Goal: Book appointment/travel/reservation

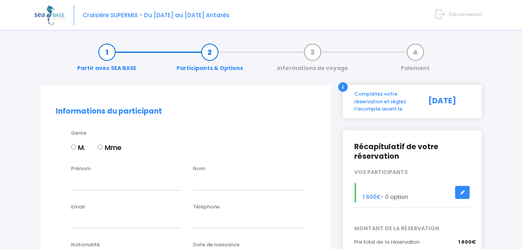
click at [75, 146] on input "M." at bounding box center [73, 146] width 5 height 5
radio input "true"
click at [105, 187] on input "Prénom" at bounding box center [126, 182] width 110 height 15
type input "Cyril"
click at [215, 180] on input "text" at bounding box center [248, 182] width 110 height 15
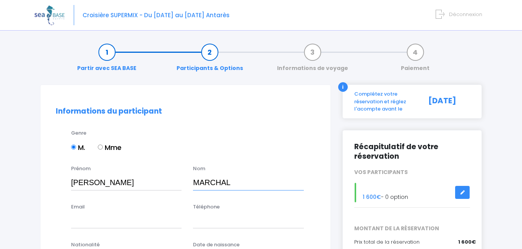
type input "MARCHAL"
click at [142, 224] on input "Email" at bounding box center [126, 220] width 110 height 15
type input "cyril.marchal77@gmail.com"
click at [202, 221] on input "Téléphone" at bounding box center [248, 220] width 110 height 15
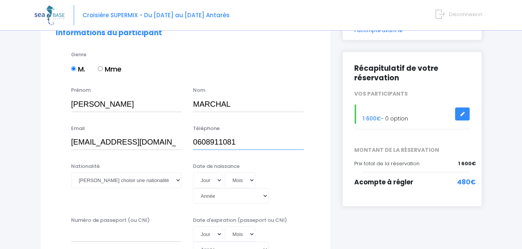
scroll to position [78, 0]
type input "0608911081"
click at [177, 180] on select "Veuillez choisir une nationalité Afghane Albanaise Algerienne Allemande America…" at bounding box center [126, 180] width 110 height 15
select select "Française"
click at [217, 182] on select "Jour 01 02 03 04 05 06 07 08 09 10 11 12 13 14 15 16 17 18 19 20 21 22 23 24 25…" at bounding box center [208, 180] width 30 height 15
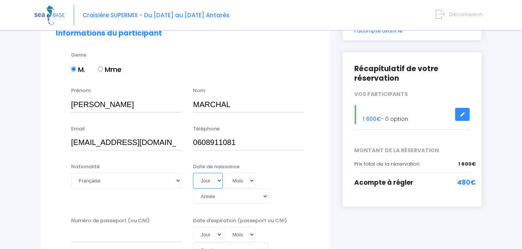
select select "25"
click at [252, 182] on select "Mois 01 02 03 04 05 06 07 08 09 10 11 12" at bounding box center [240, 180] width 31 height 15
select select "12"
click at [269, 188] on select "Année 2045 2044 2043 2042 2041 2040 2039 2038 2037 2036 2035 2034 2033 2032 203…" at bounding box center [231, 195] width 76 height 15
select select "1971"
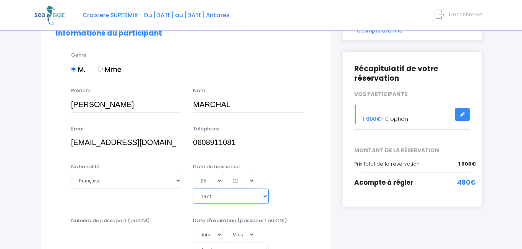
type input "1971-12-25"
click at [71, 227] on input "Numéro de passeport (ou CNI)" at bounding box center [126, 234] width 110 height 15
type input "22CE09727"
click at [218, 227] on select "Jour 01 02 03 04 05 06 07 08 09 10 11 12 13 14 15 16 17 18 19 20 21 22 23 24 25…" at bounding box center [208, 234] width 30 height 15
select select "20"
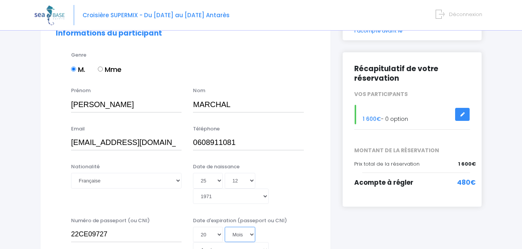
click at [249, 227] on select "Mois 01 02 03 04 05 06 07 08 09 10 11 12" at bounding box center [240, 234] width 31 height 15
select select "03"
click at [269, 242] on select "Année 2045 2044 2043 2042 2041 2040 2039 2038 2037 2036 2035 2034 2033 2032 203…" at bounding box center [231, 249] width 76 height 15
select select "2032"
type input "2032-03-20"
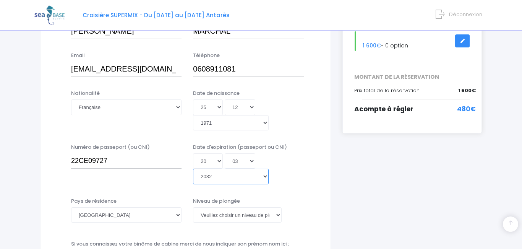
scroll to position [152, 0]
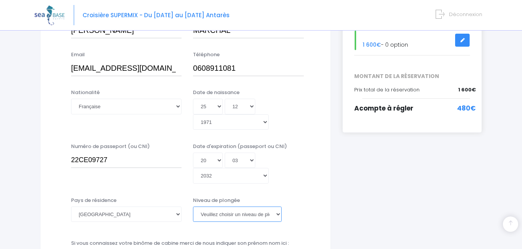
click at [276, 206] on select "Veuillez choisir un niveau de plongée Non plongeur Junior OW diver Adventure OW…" at bounding box center [237, 213] width 88 height 15
select select "N3"
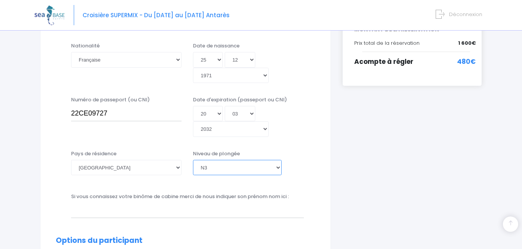
scroll to position [209, 0]
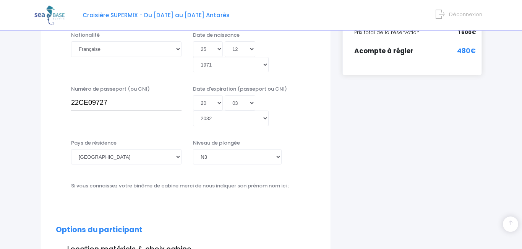
click at [184, 192] on input "text" at bounding box center [187, 199] width 233 height 15
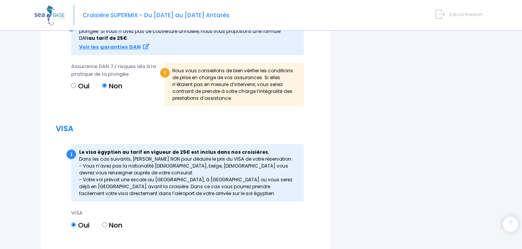
scroll to position [970, 0]
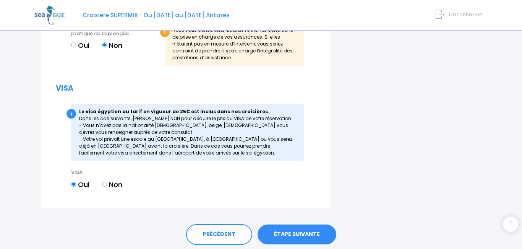
type input "MENETRIER Grégory"
click at [293, 224] on link "ÉTAPE SUIVANTE" at bounding box center [297, 234] width 79 height 20
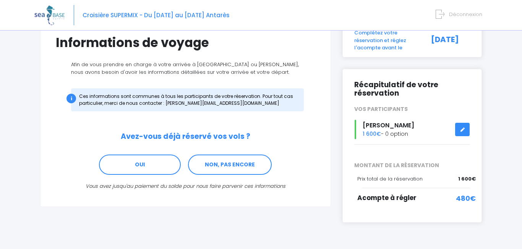
scroll to position [61, 0]
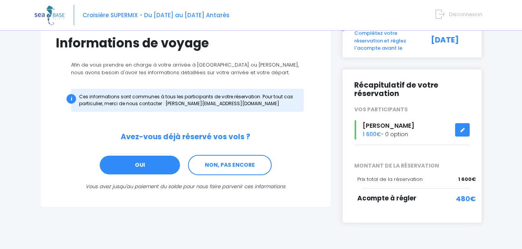
click at [144, 167] on link "OUI" at bounding box center [140, 165] width 82 height 21
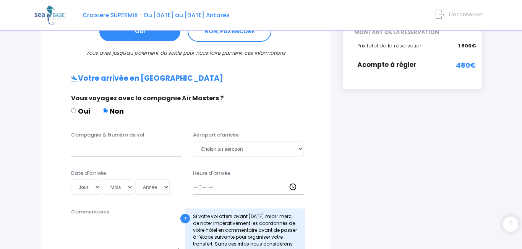
scroll to position [193, 0]
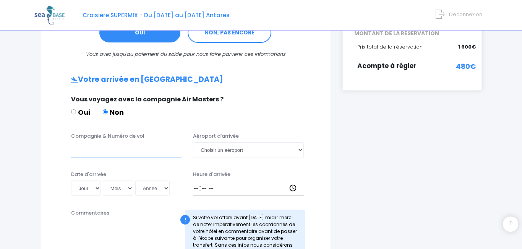
click at [115, 152] on input "Compagnie & Numéro de vol" at bounding box center [126, 149] width 110 height 15
click at [300, 150] on select "Choisir un aéroport Hurghada Marsa Alam" at bounding box center [248, 149] width 110 height 15
select select "Hurghada"
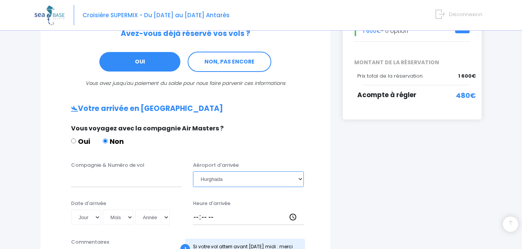
scroll to position [165, 0]
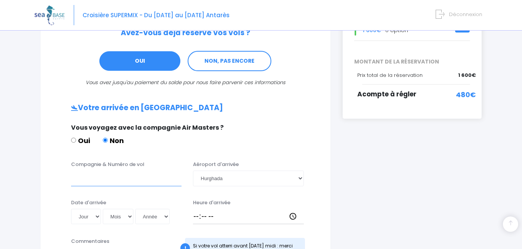
click at [121, 185] on input "Compagnie & Numéro de vol" at bounding box center [126, 177] width 110 height 15
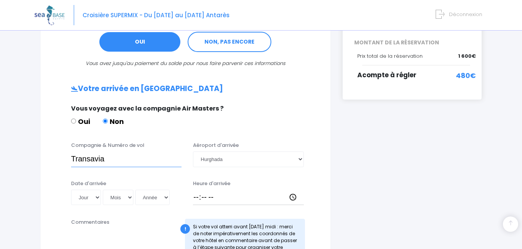
scroll to position [202, 0]
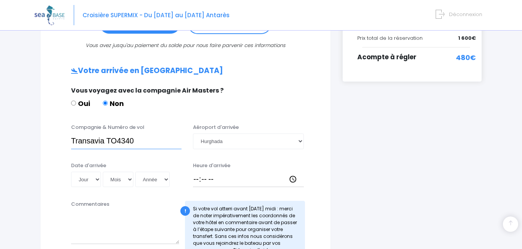
type input "Transavia TO4340"
click at [235, 174] on input "Heure d'arrivée" at bounding box center [248, 179] width 110 height 15
type input "16:15"
click at [97, 181] on select "Jour 01 02 03 04 05 06 07 08 09 10 11 12 13 14 15 16 17 18 19 20 21 22 23 24 25…" at bounding box center [86, 179] width 30 height 15
select select "27"
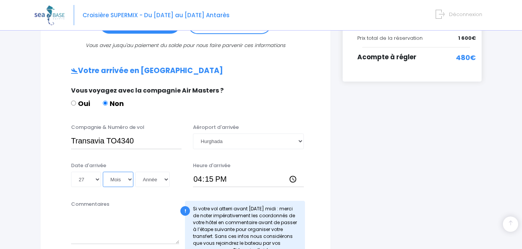
click at [125, 180] on select "Mois 01 02 03 04 05 06 07 08 09 10 11 12" at bounding box center [118, 179] width 31 height 15
select select "06"
click at [159, 177] on select "Année 2045 2044 2043 2042 2041 2040 2039 2038 2037 2036 2035 2034 2033 2032 203…" at bounding box center [152, 179] width 34 height 15
select select "2025"
type input "2025-06-27"
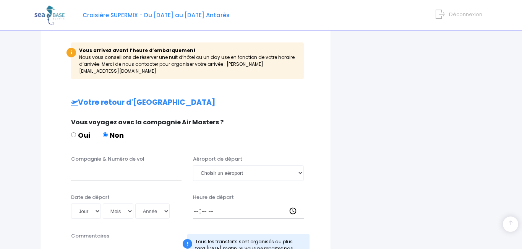
scroll to position [436, 0]
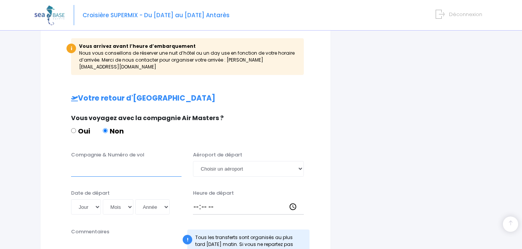
click at [112, 165] on input "Compagnie & Numéro de vol" at bounding box center [126, 168] width 110 height 15
type input "Transavia TO 4341"
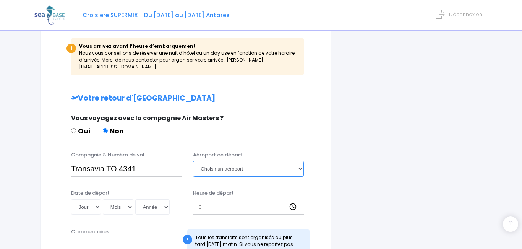
click at [298, 162] on select "Choisir un aéroport Hurghada Marsa Alam" at bounding box center [248, 168] width 110 height 15
select select "Hurghada"
click at [94, 199] on select "Jour 01 02 03 04 05 06 07 08 09 10 11 12 13 14 15 16 17 18 19 20 21 22 23 24 25…" at bounding box center [86, 206] width 30 height 15
select select "04"
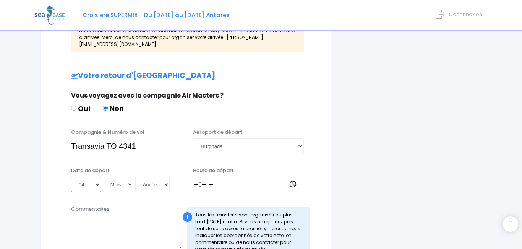
scroll to position [461, 0]
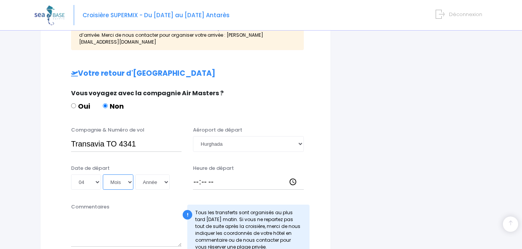
click at [127, 178] on select "Mois 01 02 03 04 05 06 07 08 09 10 11 12" at bounding box center [118, 181] width 31 height 15
select select "07"
click at [123, 175] on select "Mois 01 02 03 04 05 06 07 08 09 10 11 12" at bounding box center [118, 181] width 31 height 15
click at [165, 175] on select "Année 2045 2044 2043 2042 2041 2040 2039 2038 2037 2036 2035 2034 2033 2032 203…" at bounding box center [152, 181] width 34 height 15
select select "2025"
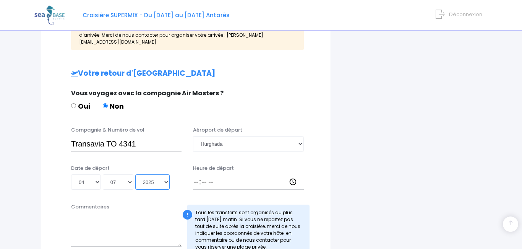
type input "2025-07-04"
click at [166, 176] on select "Année 2045 2044 2043 2042 2041 2040 2039 2038 2037 2036 2035 2034 2033 2032 203…" at bounding box center [152, 181] width 34 height 15
select select "2026"
type input "2026-07-04"
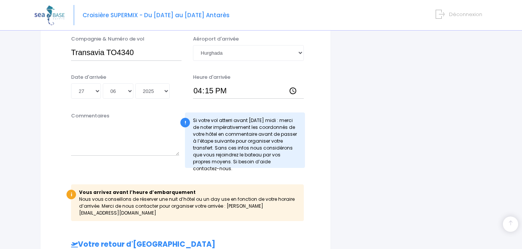
scroll to position [290, 0]
click at [165, 90] on select "Année 2045 2044 2043 2042 2041 2040 2039 2038 2037 2036 2035 2034 2033 2032 203…" at bounding box center [152, 91] width 34 height 15
select select "2026"
type input "2026-06-27"
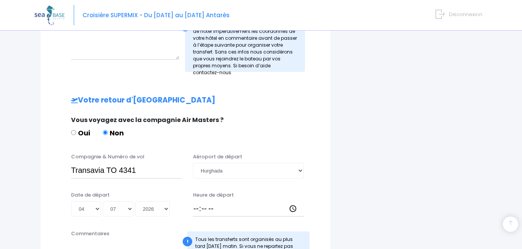
scroll to position [406, 0]
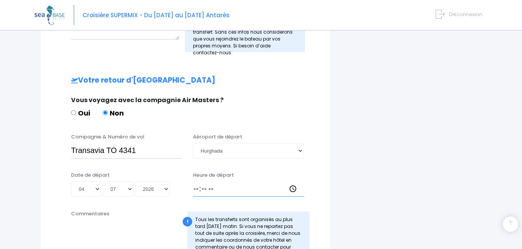
click at [197, 188] on input "Heure de départ" at bounding box center [248, 188] width 110 height 15
type input "17:15"
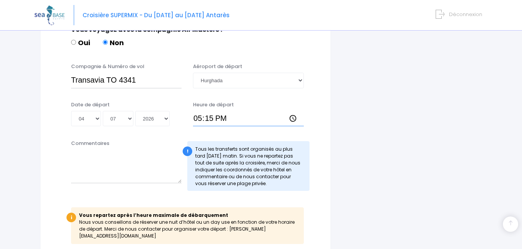
scroll to position [548, 0]
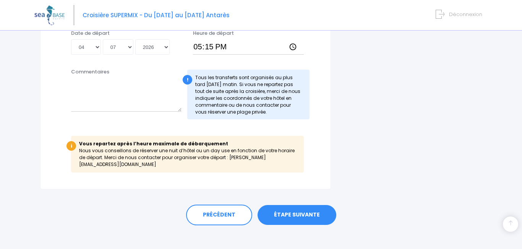
click at [292, 211] on link "ÉTAPE SUIVANTE" at bounding box center [297, 215] width 79 height 20
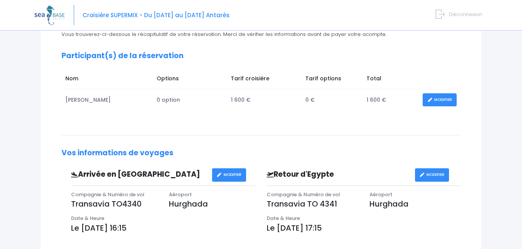
scroll to position [145, 0]
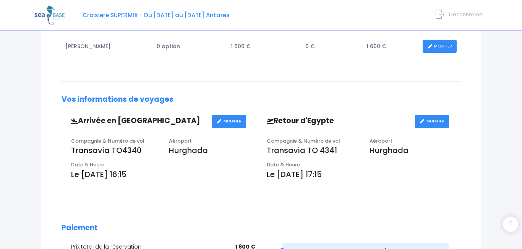
click at [433, 119] on link "MODIFIER" at bounding box center [432, 121] width 34 height 13
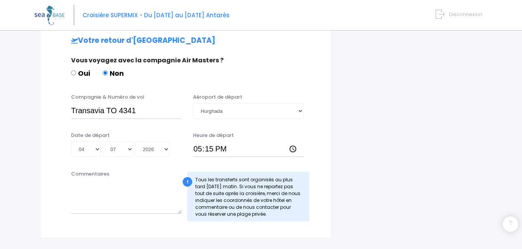
scroll to position [446, 0]
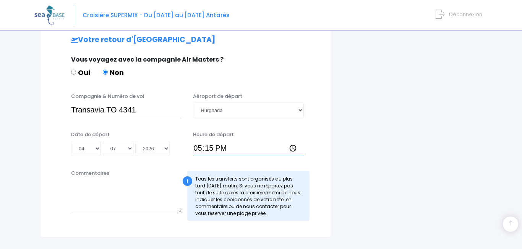
click at [219, 149] on input "17:15" at bounding box center [248, 148] width 110 height 15
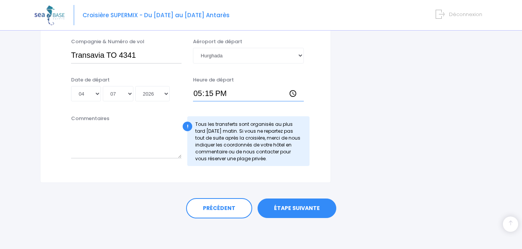
click at [221, 93] on input "17:15" at bounding box center [248, 93] width 110 height 15
click at [208, 93] on input "17:15" at bounding box center [248, 93] width 110 height 15
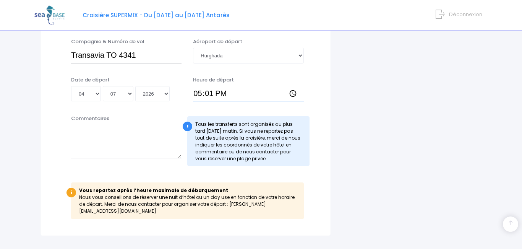
type input "17:15"
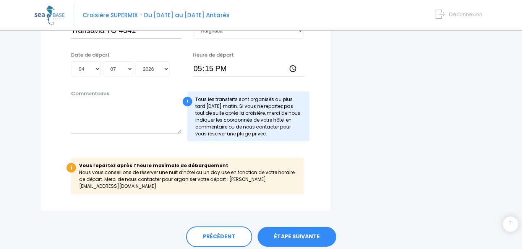
scroll to position [548, 0]
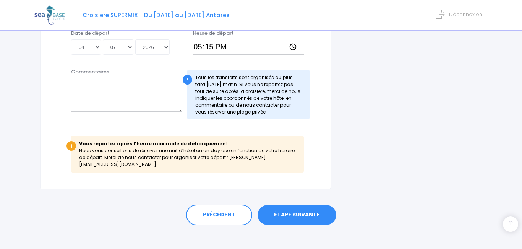
click at [296, 206] on link "ÉTAPE SUIVANTE" at bounding box center [297, 215] width 79 height 20
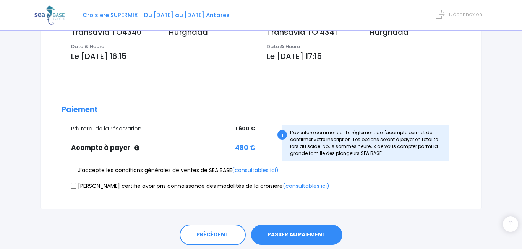
scroll to position [263, 0]
click at [74, 170] on input "J'accepte les conditions générales de ventes de SEA BASE (consultables ici)" at bounding box center [74, 170] width 6 height 6
checkbox input "true"
click at [73, 185] on input "[PERSON_NAME] certifie avoir pris connaissance des modalités de la croisière (c…" at bounding box center [74, 185] width 6 height 6
checkbox input "true"
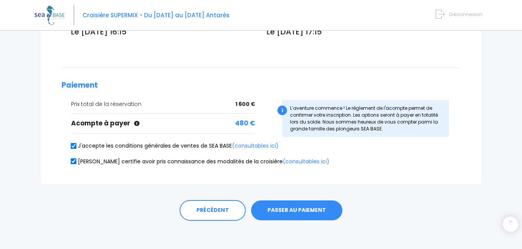
scroll to position [288, 0]
click at [296, 212] on button "PASSER AU PAIEMENT" at bounding box center [296, 210] width 91 height 20
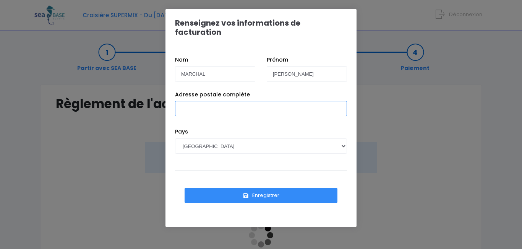
click at [243, 101] on input "Adresse postale complète" at bounding box center [261, 108] width 172 height 15
type input "("
type input "5 square Roger Martin du Gard, 77410 Claye Souilly"
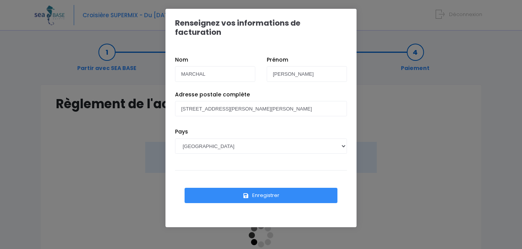
click at [271, 188] on button "Enregistrer" at bounding box center [261, 195] width 153 height 15
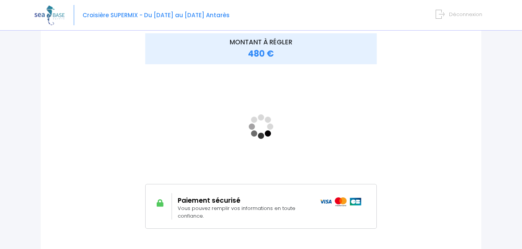
scroll to position [106, 0]
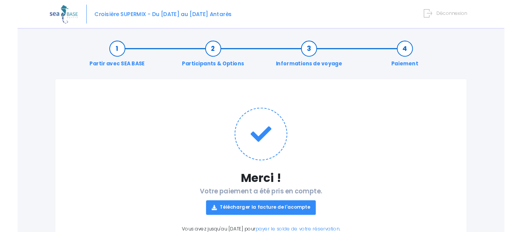
scroll to position [50, 0]
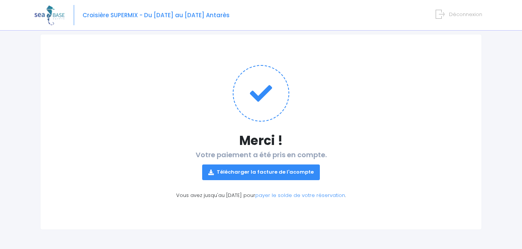
click at [264, 173] on link "Télécharger la facture de l'acompte" at bounding box center [261, 171] width 118 height 15
